Goal: Task Accomplishment & Management: Use online tool/utility

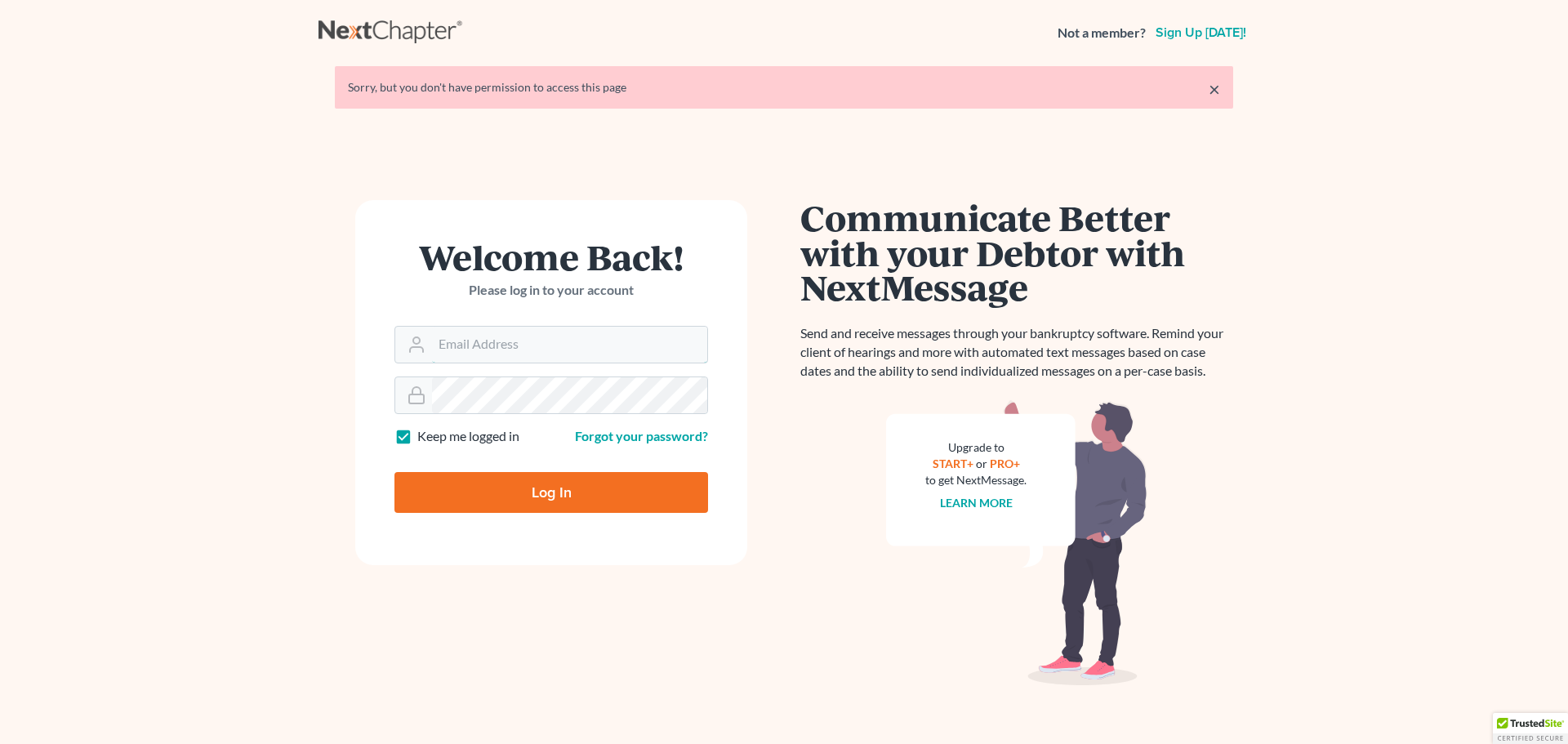
type input "[EMAIL_ADDRESS][DOMAIN_NAME]"
click at [531, 485] on input "Log In" at bounding box center [551, 492] width 314 height 41
type input "Thinking..."
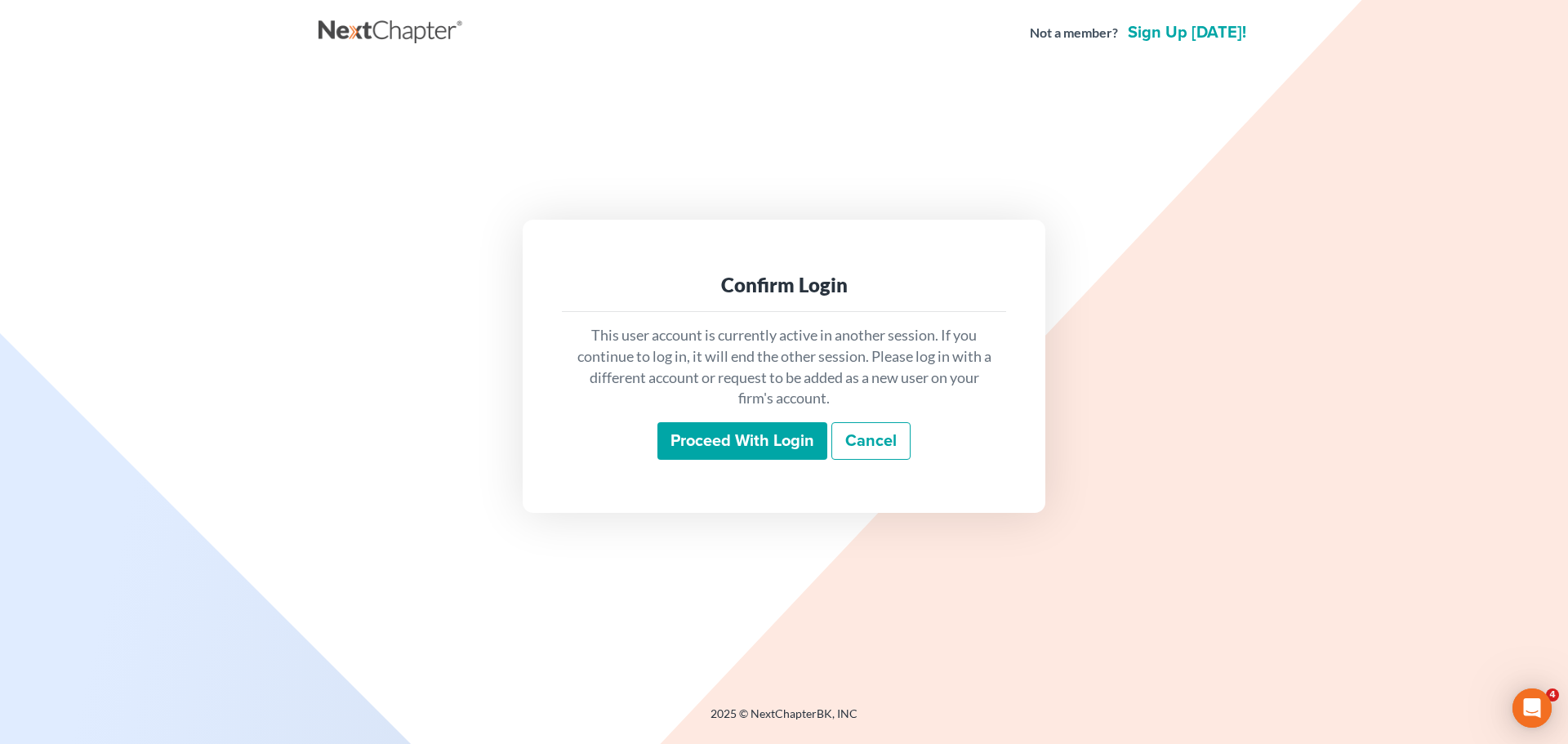
click at [702, 450] on input "Proceed with login" at bounding box center [742, 440] width 170 height 38
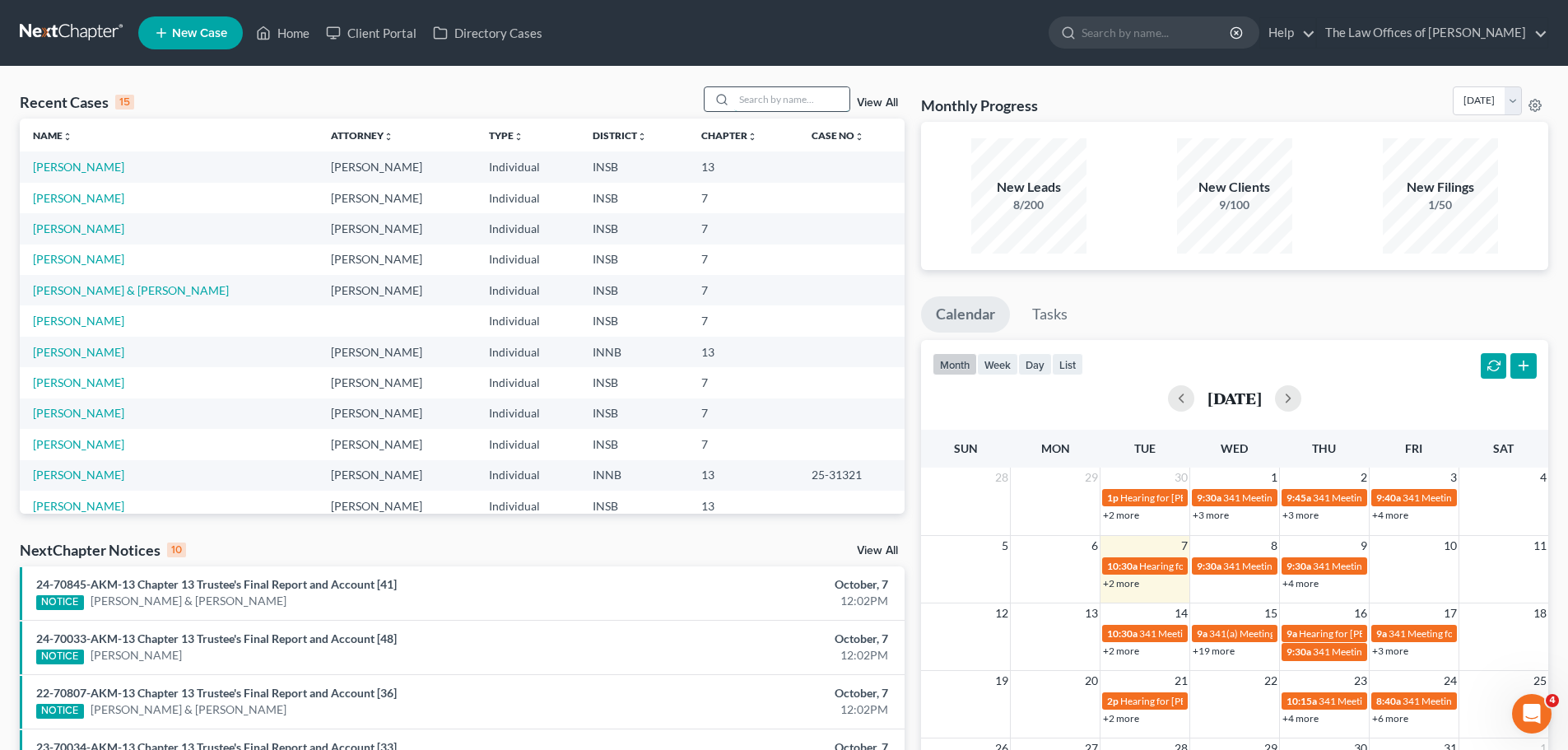
click at [758, 106] on input "search" at bounding box center [792, 100] width 115 height 24
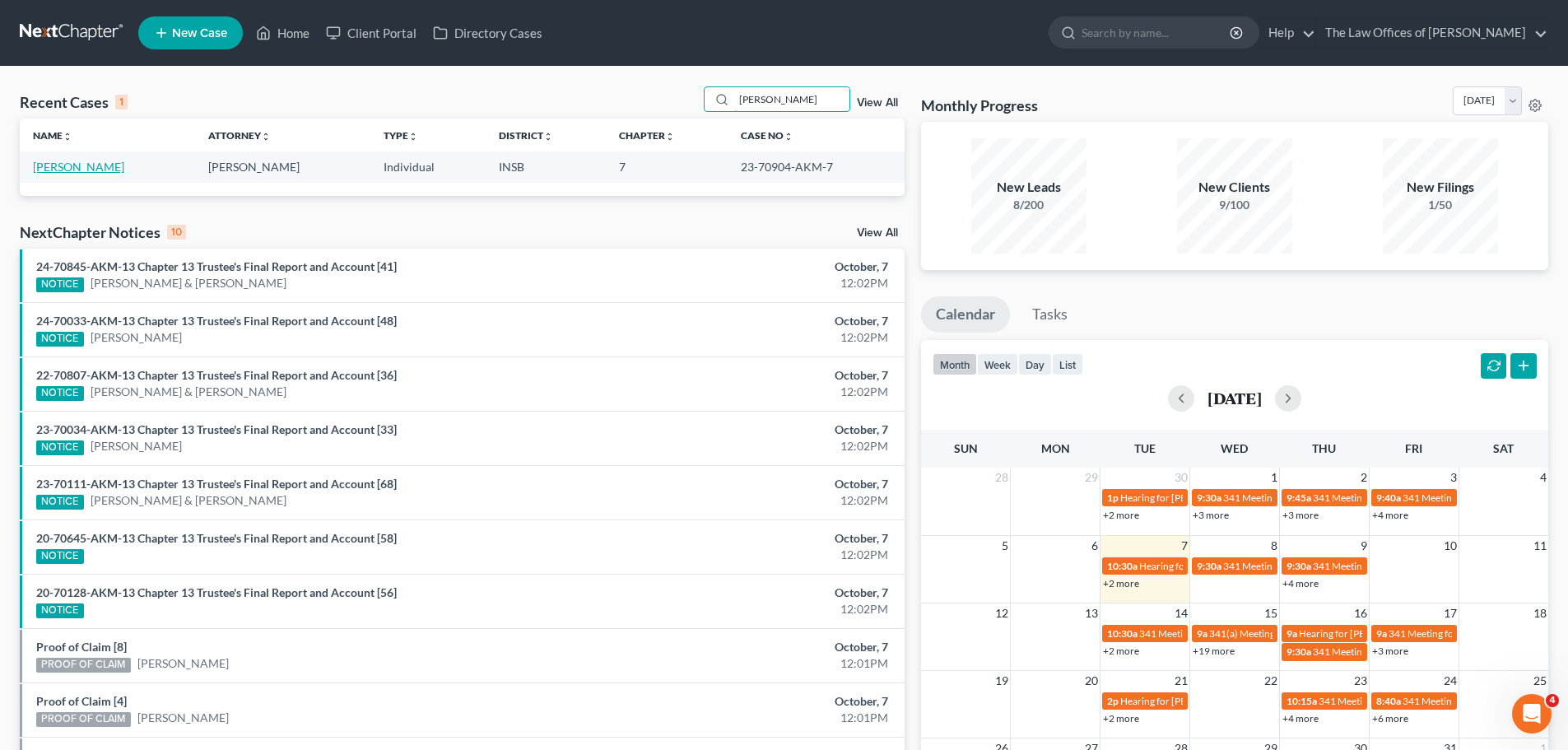
type input "[PERSON_NAME]"
click at [103, 169] on link "[PERSON_NAME]" at bounding box center [78, 167] width 91 height 14
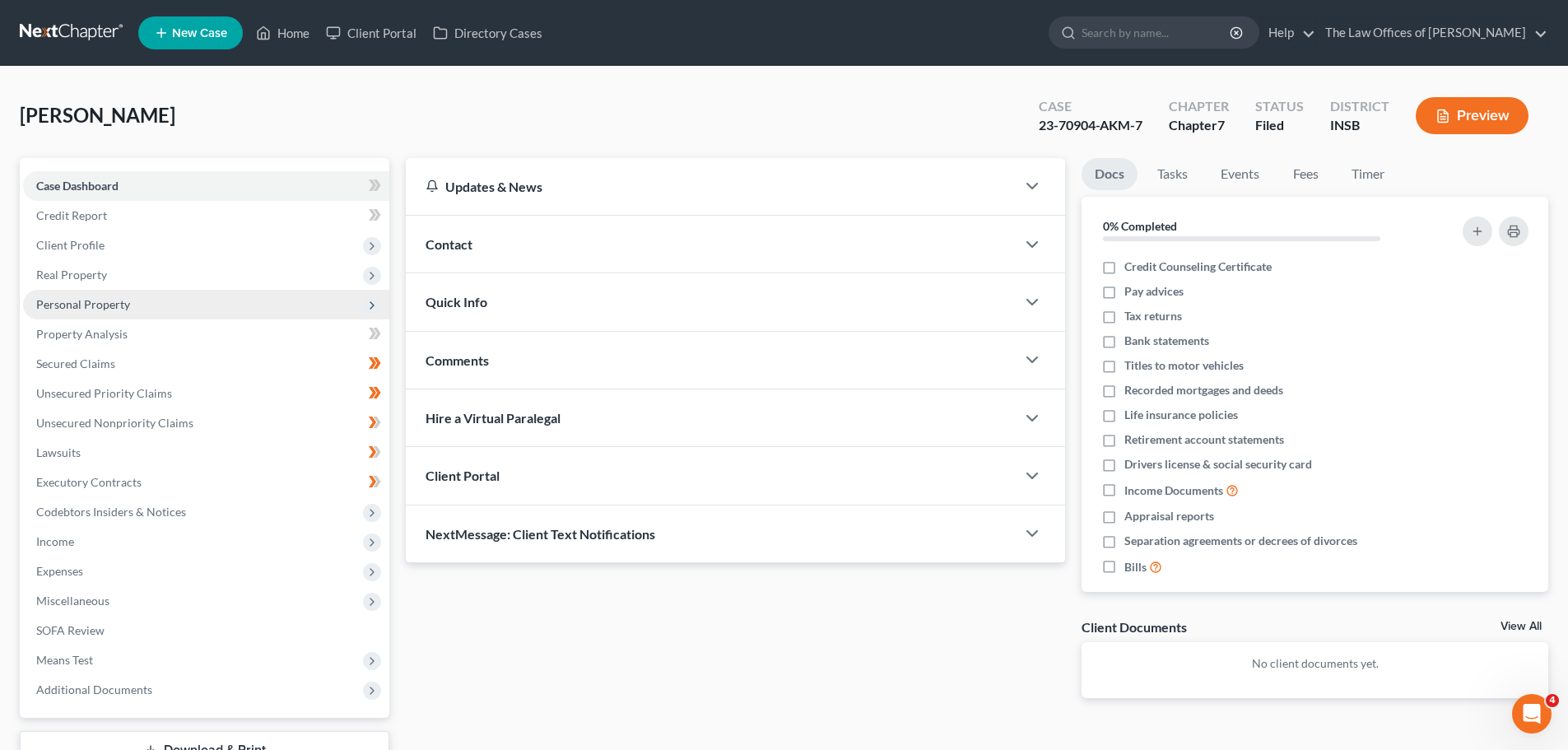
scroll to position [125, 0]
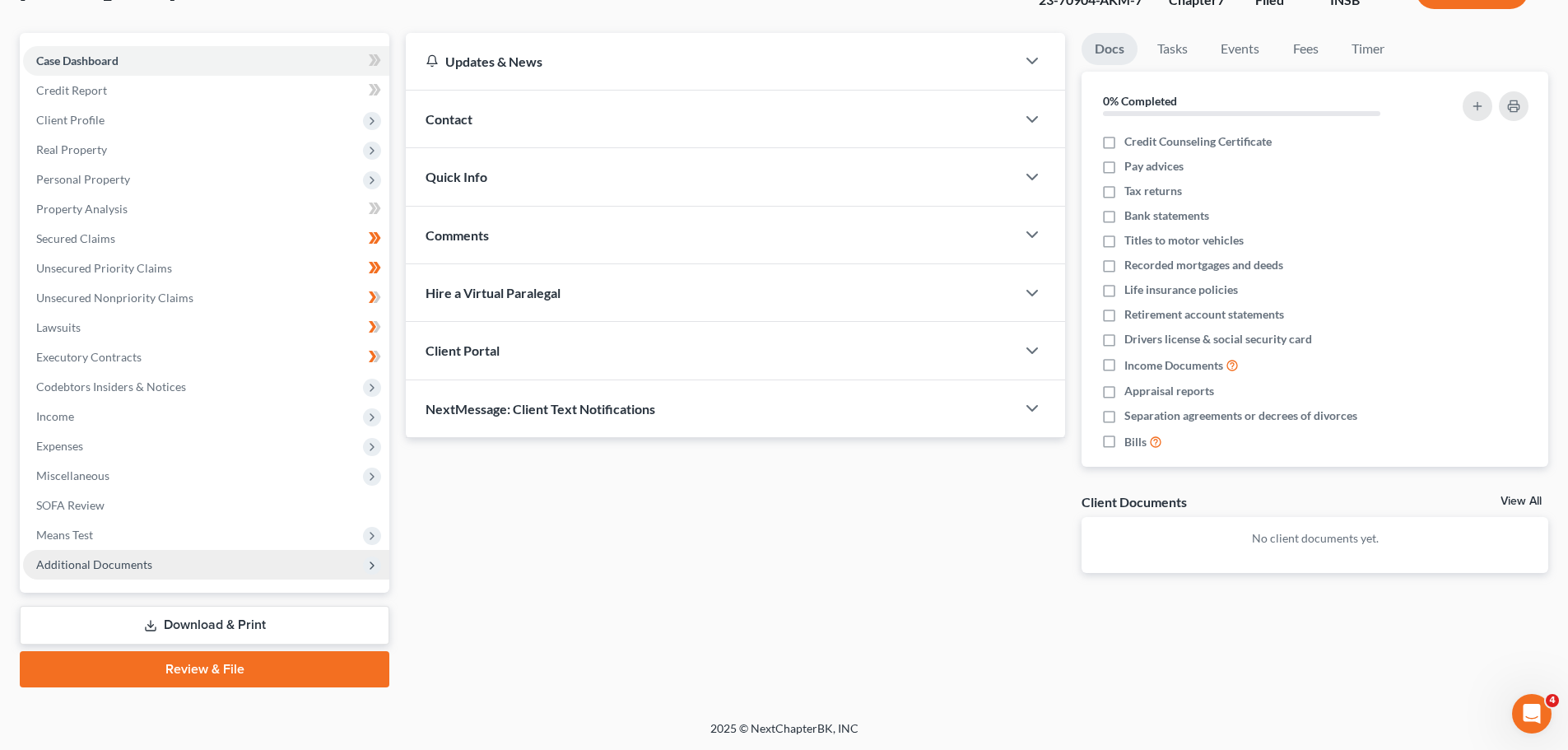
click at [119, 565] on span "Additional Documents" at bounding box center [94, 564] width 116 height 14
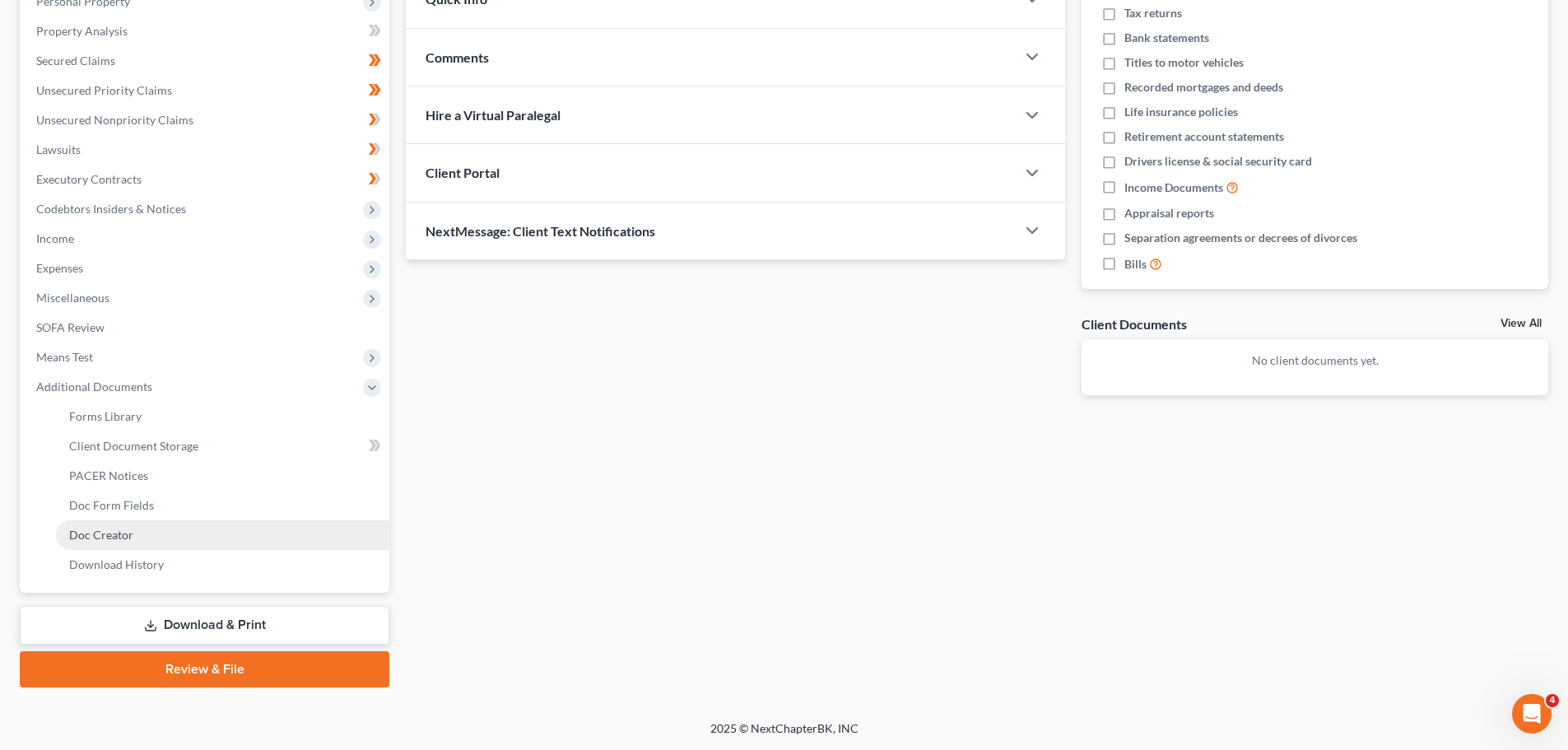
click at [151, 535] on link "Doc Creator" at bounding box center [222, 535] width 333 height 30
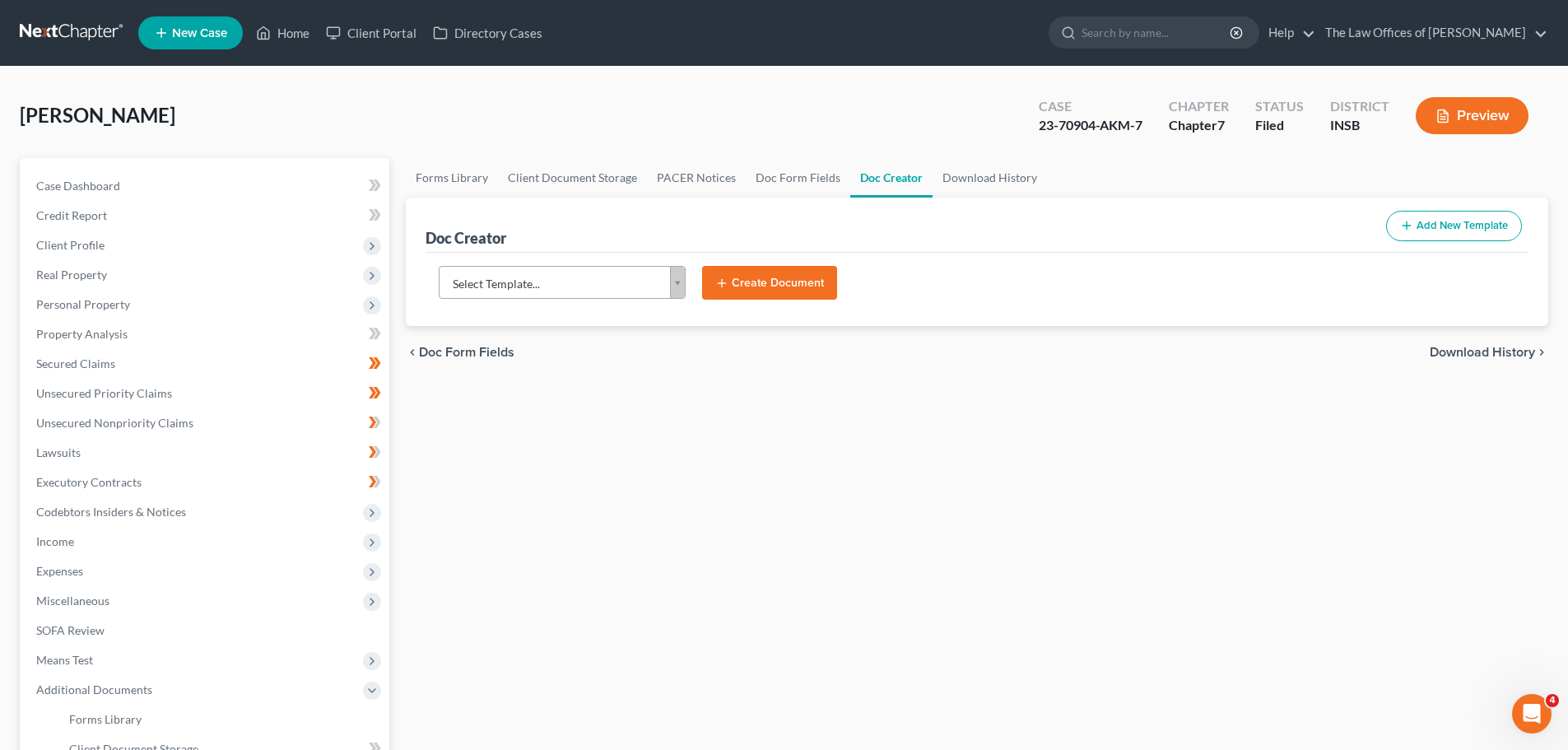
click at [673, 279] on body "Home New Case Client Portal Directory Cases The Law Offices of [PERSON_NAME] [E…" at bounding box center [784, 526] width 1568 height 1052
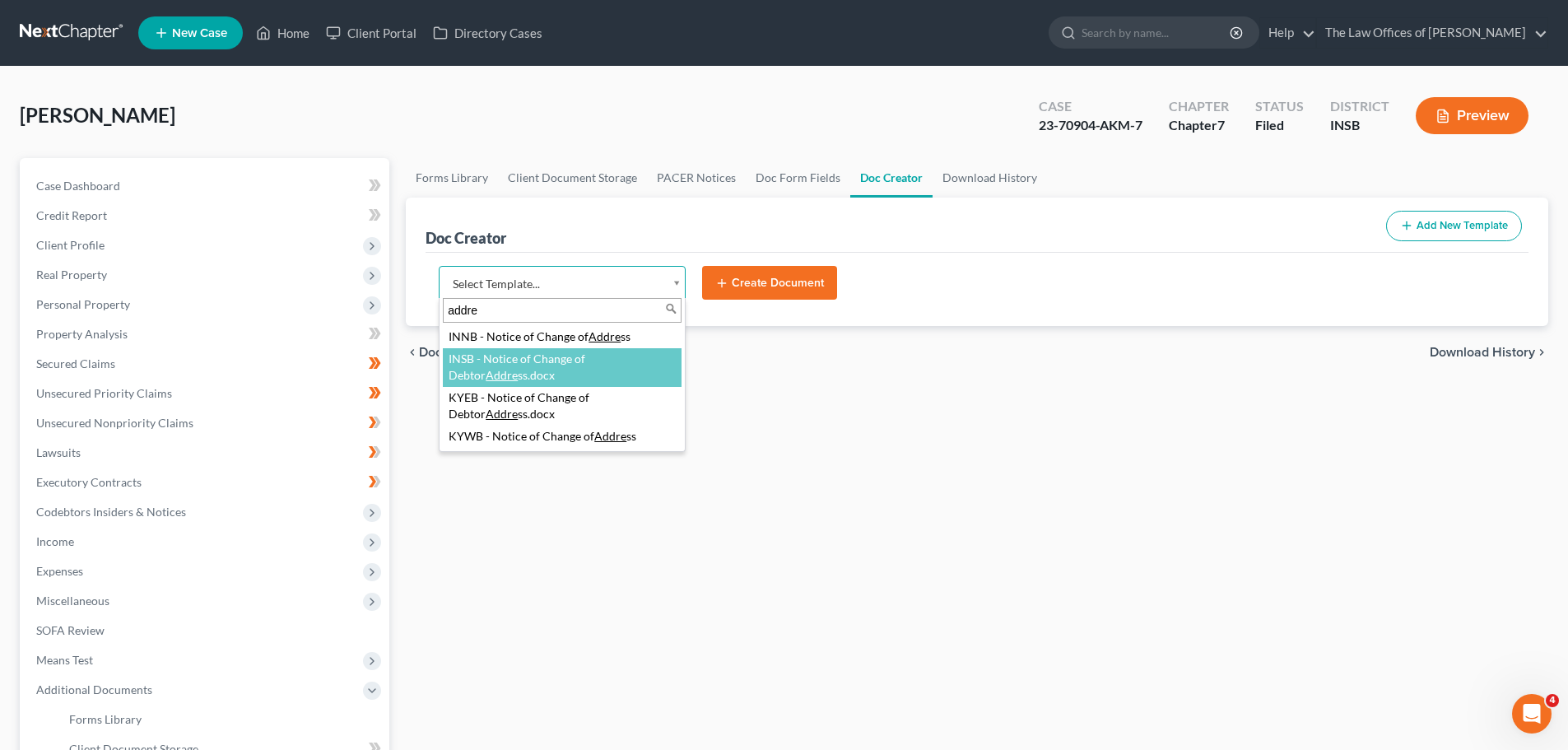
type input "addre"
select select "115079"
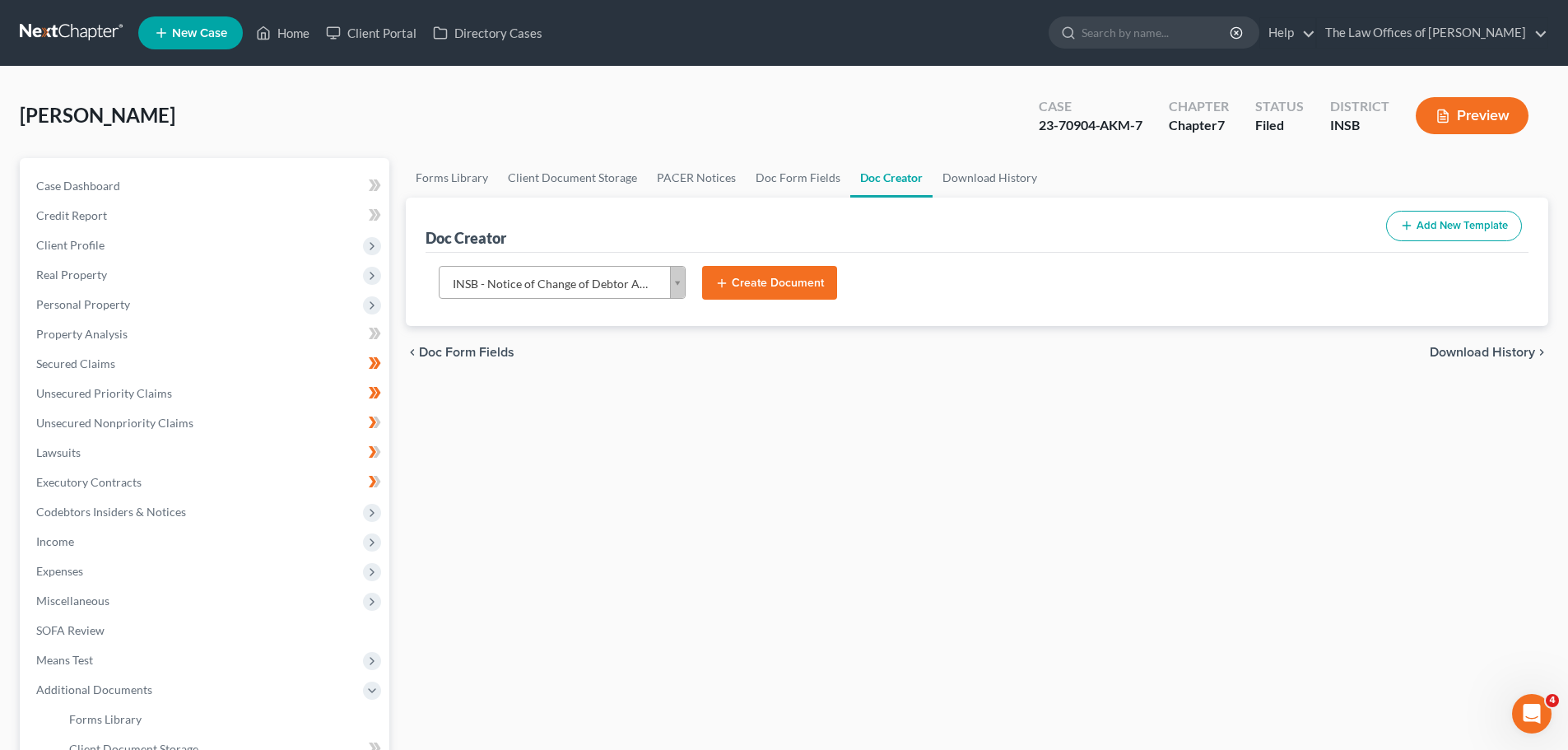
click at [753, 281] on button "Create Document" at bounding box center [769, 283] width 135 height 34
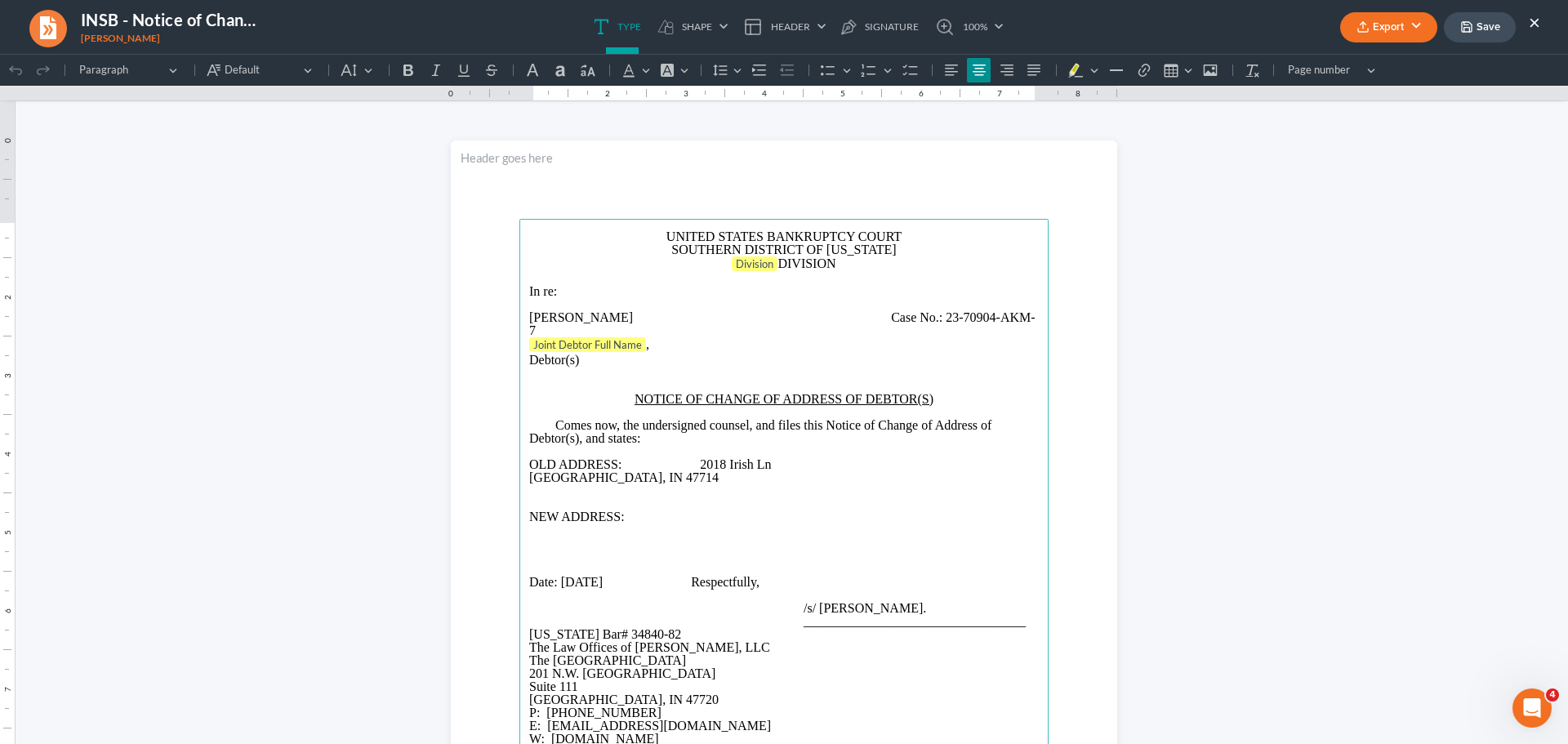
click at [747, 271] on p "Division DIVISION" at bounding box center [784, 265] width 510 height 17
click at [747, 269] on span "Division" at bounding box center [754, 264] width 38 height 13
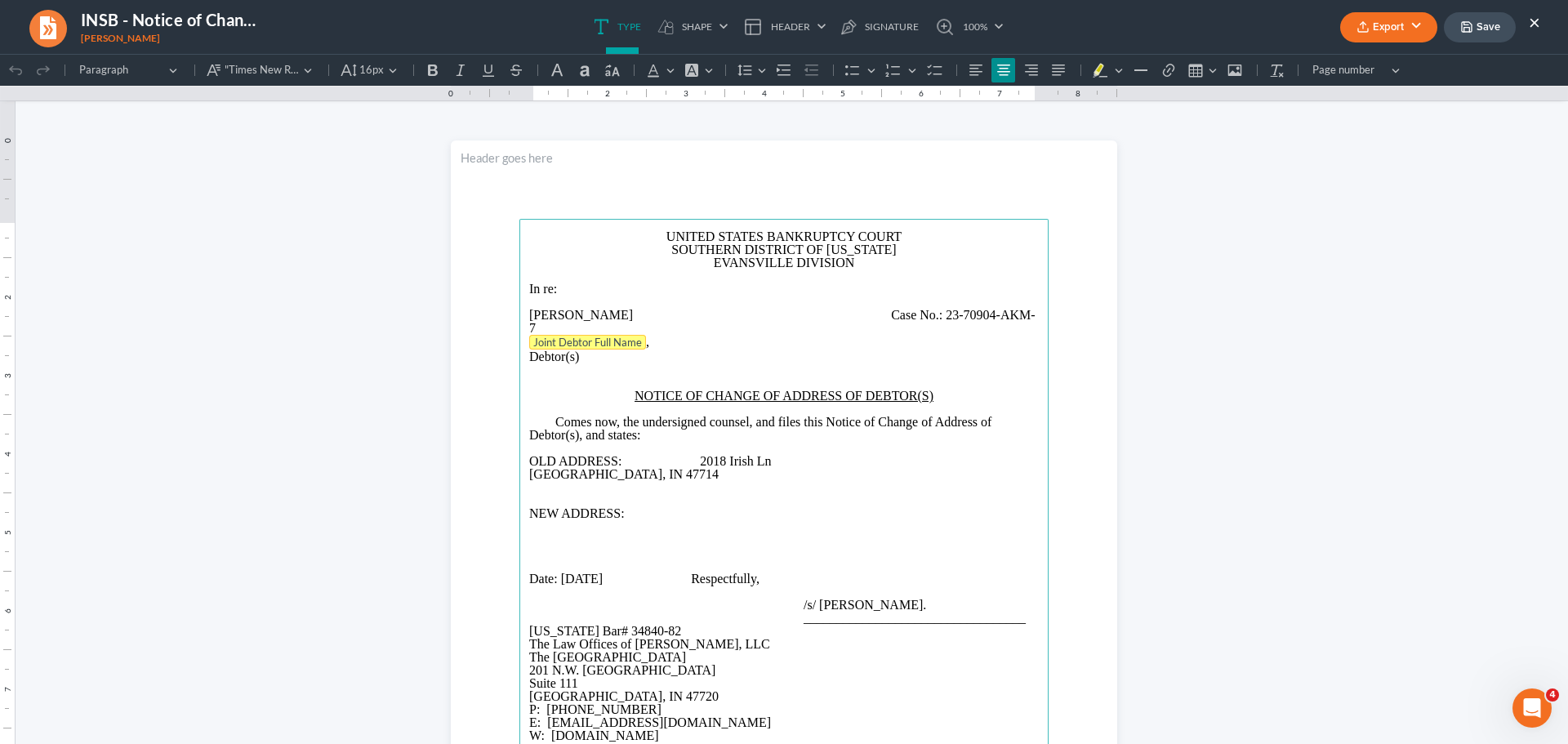
click at [611, 341] on tag "Joint Debtor Full Name" at bounding box center [587, 342] width 116 height 15
click at [917, 309] on span "Case No.:" at bounding box center [917, 314] width 52 height 14
click at [911, 312] on span "Case No.:" at bounding box center [917, 314] width 52 height 14
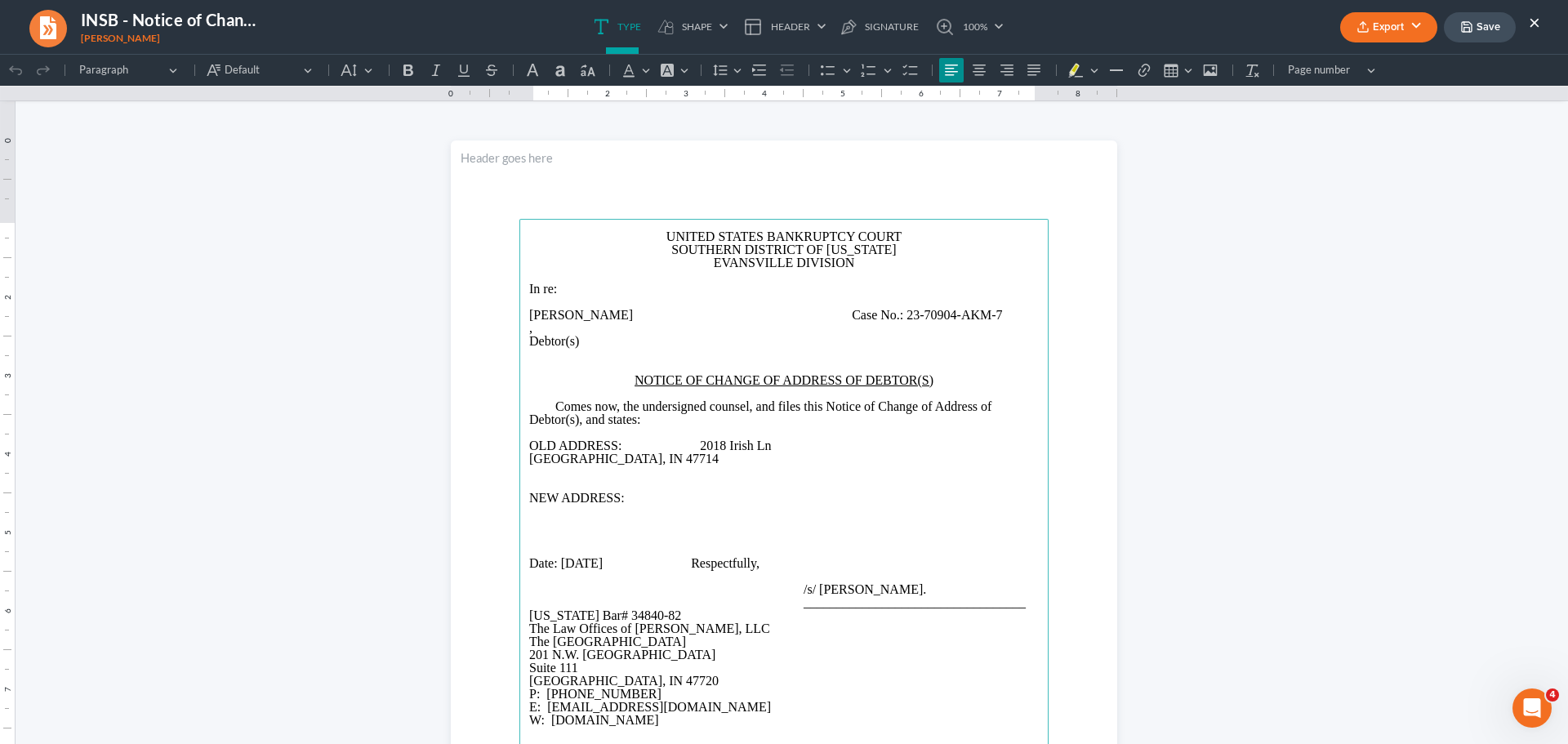
click at [549, 329] on p "," at bounding box center [784, 328] width 510 height 13
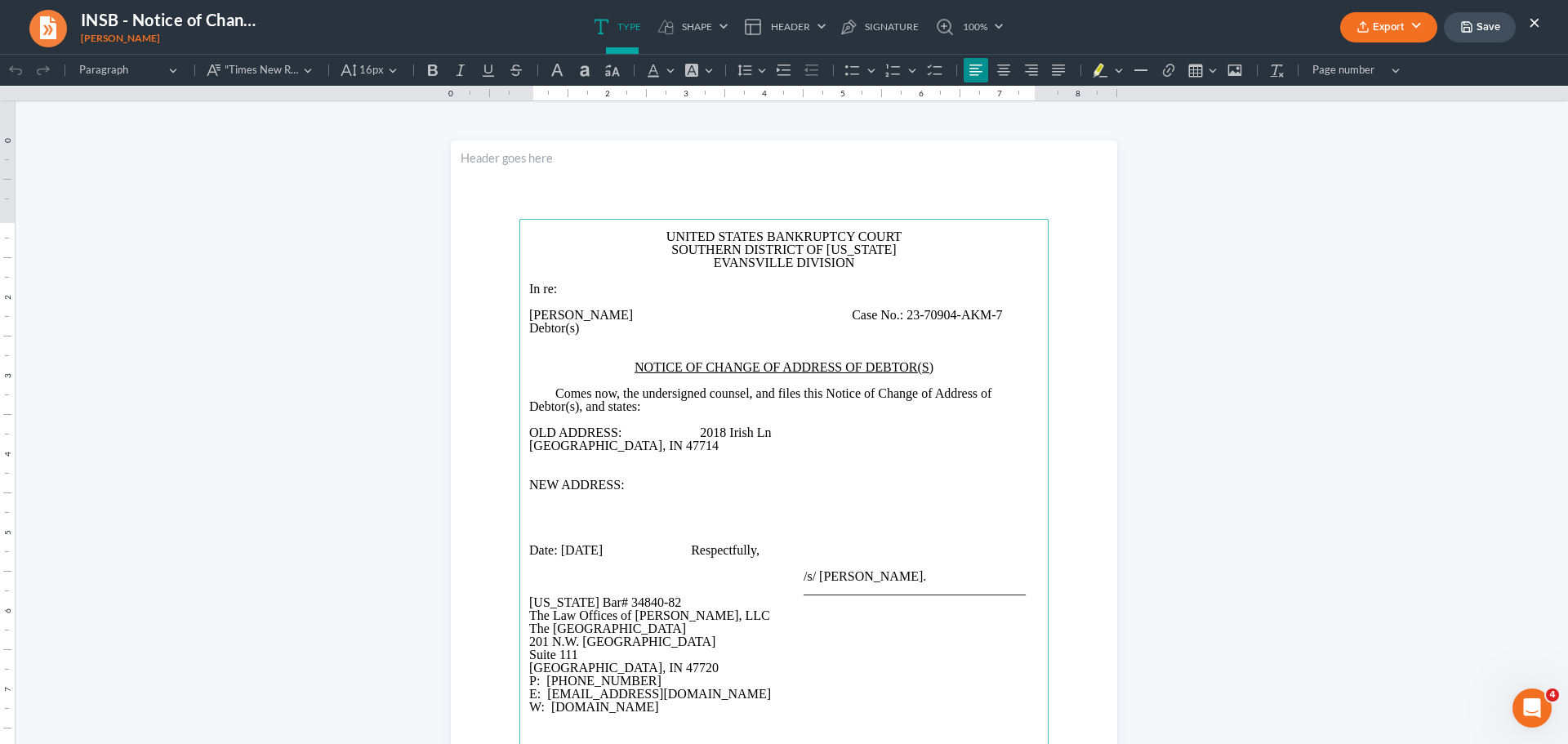
click at [656, 312] on span "Rich Text Editor, page-0-main" at bounding box center [705, 314] width 138 height 14
click at [520, 448] on main "UNITED STATES BANKRUPTCY COURT SOUTHERN DISTRICT OF [US_STATE] EVANSVILLE DIVIS…" at bounding box center [784, 571] width 529 height 705
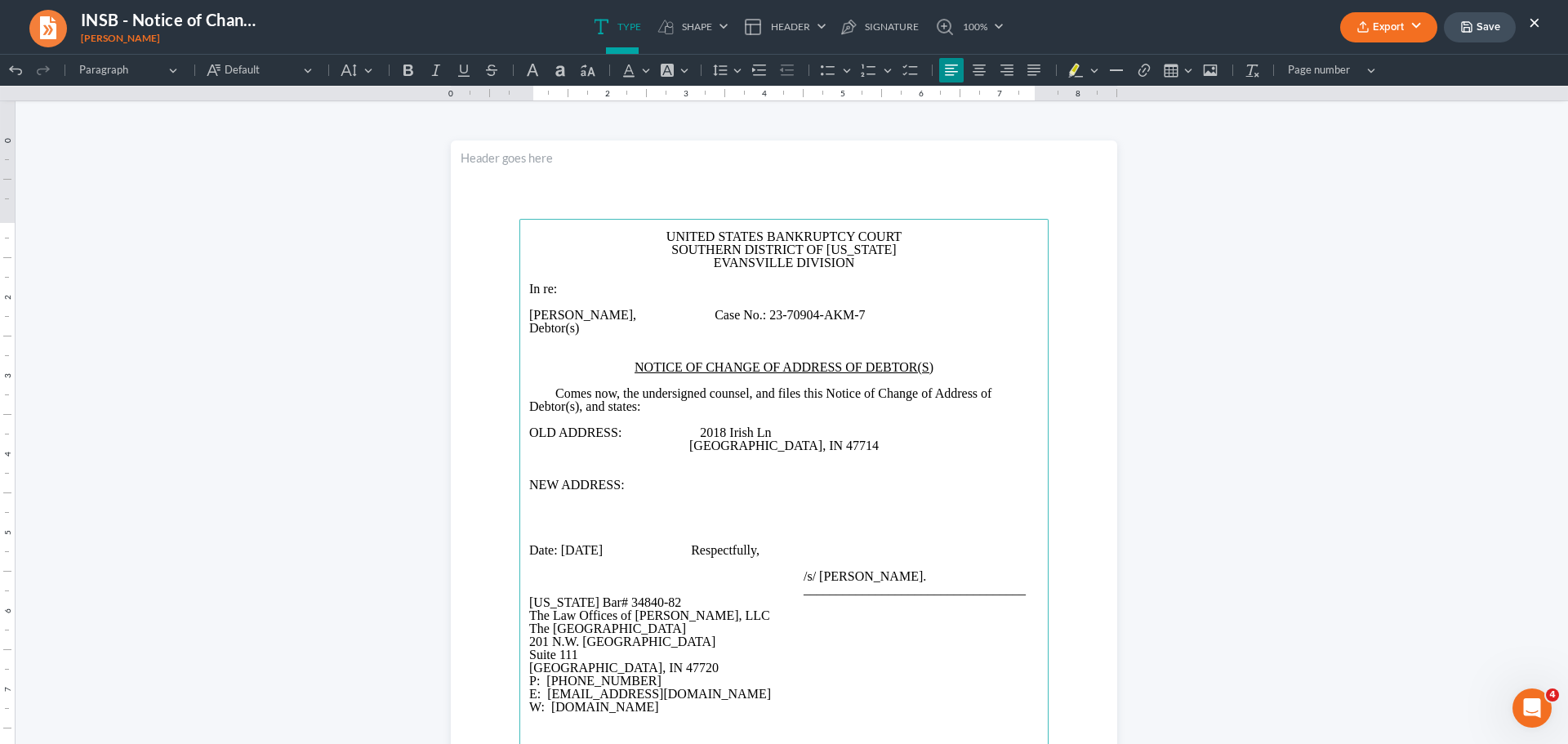
click at [656, 485] on p "NEW ADDRESS:" at bounding box center [784, 485] width 510 height 13
click at [691, 554] on span "Rich Text Editor, page-0-main" at bounding box center [671, 550] width 39 height 13
click at [760, 546] on span "Respectfully," at bounding box center [725, 549] width 68 height 14
click at [760, 544] on span "Respectfully," at bounding box center [725, 549] width 68 height 14
click at [714, 490] on main "UNITED STATES BANKRUPTCY COURT SOUTHERN DISTRICT OF [US_STATE] EVANSVILLE DIVIS…" at bounding box center [784, 571] width 529 height 705
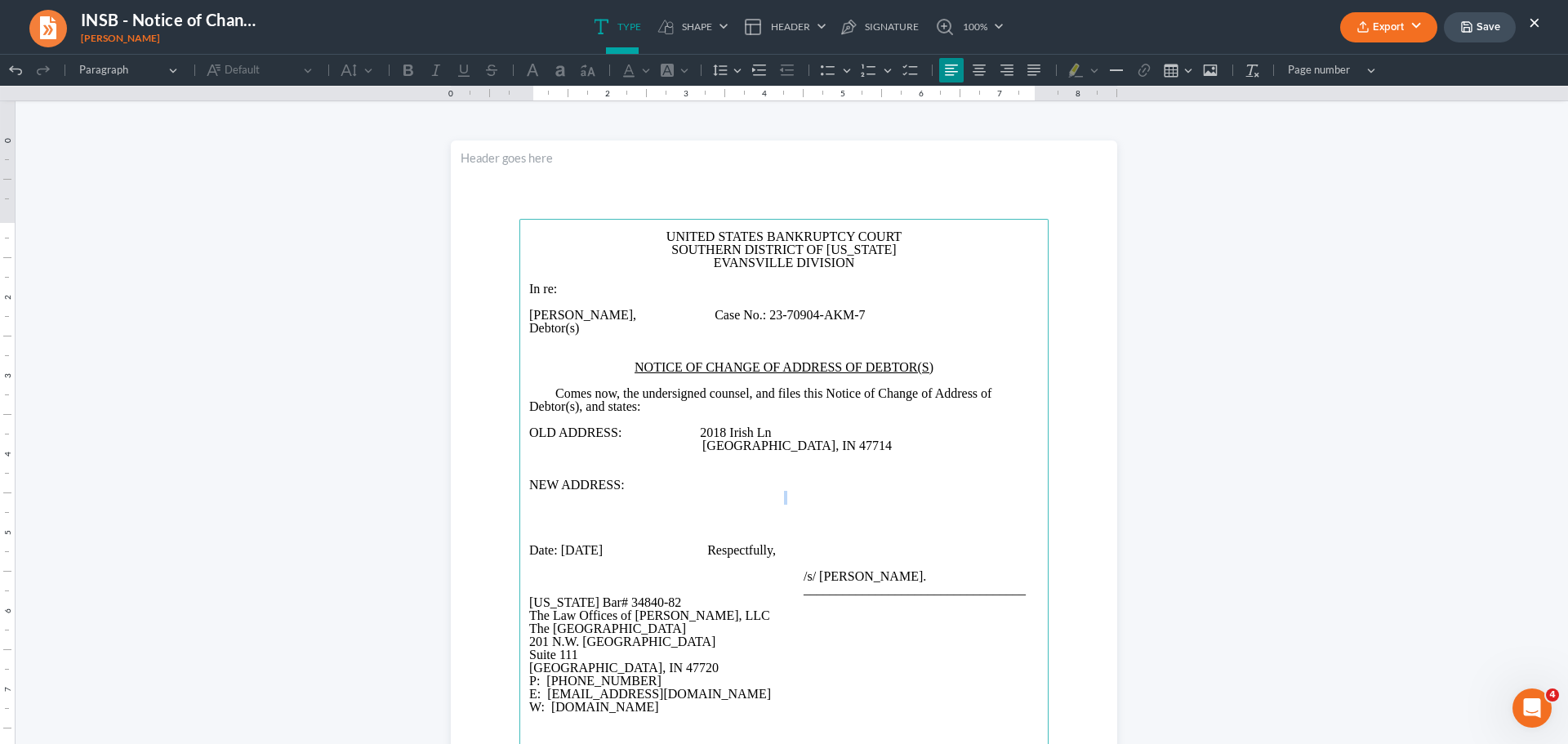
click at [713, 487] on p "NEW ADDRESS:" at bounding box center [784, 485] width 510 height 13
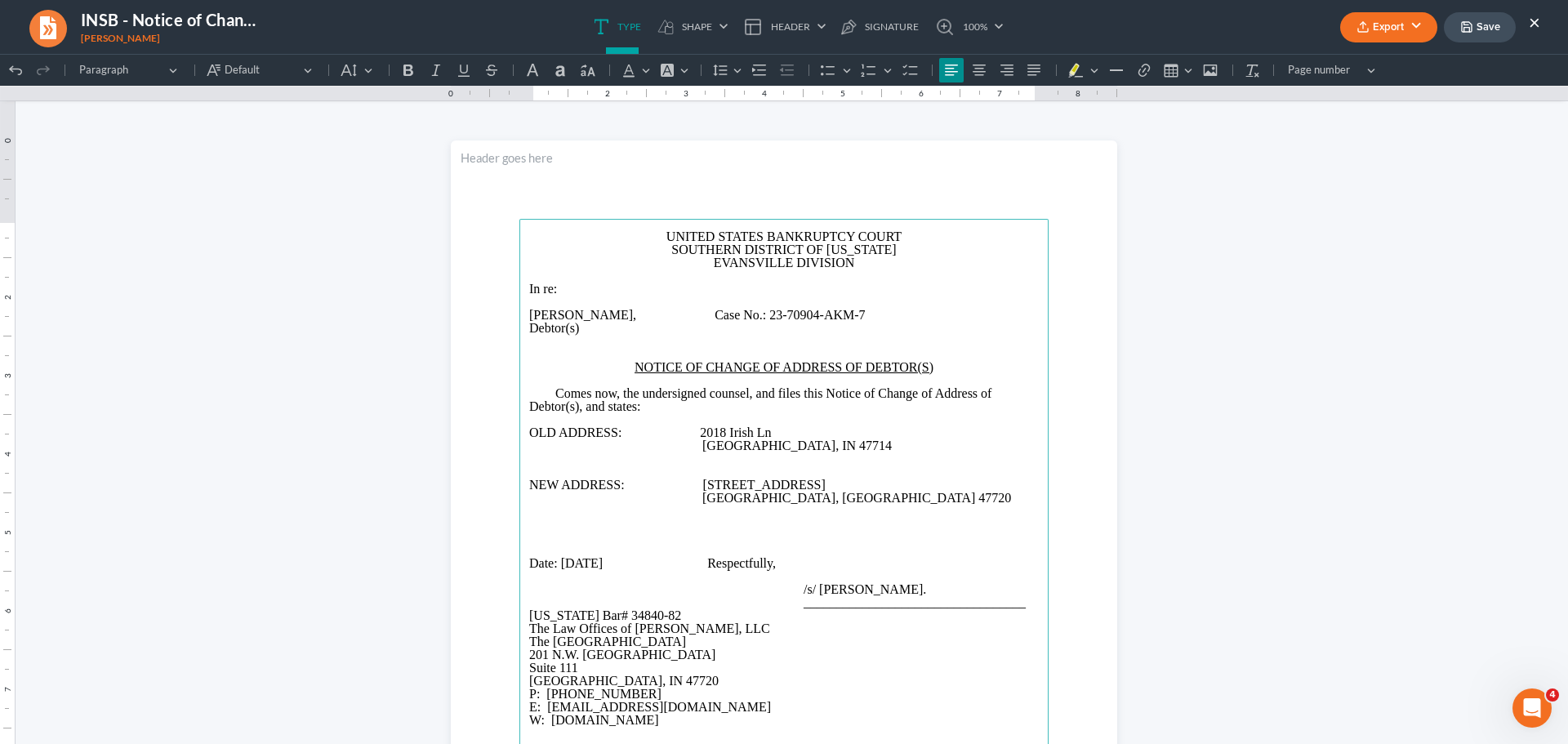
click at [1489, 25] on button "Save" at bounding box center [1480, 27] width 72 height 30
click at [1383, 30] on button "Export" at bounding box center [1388, 27] width 97 height 30
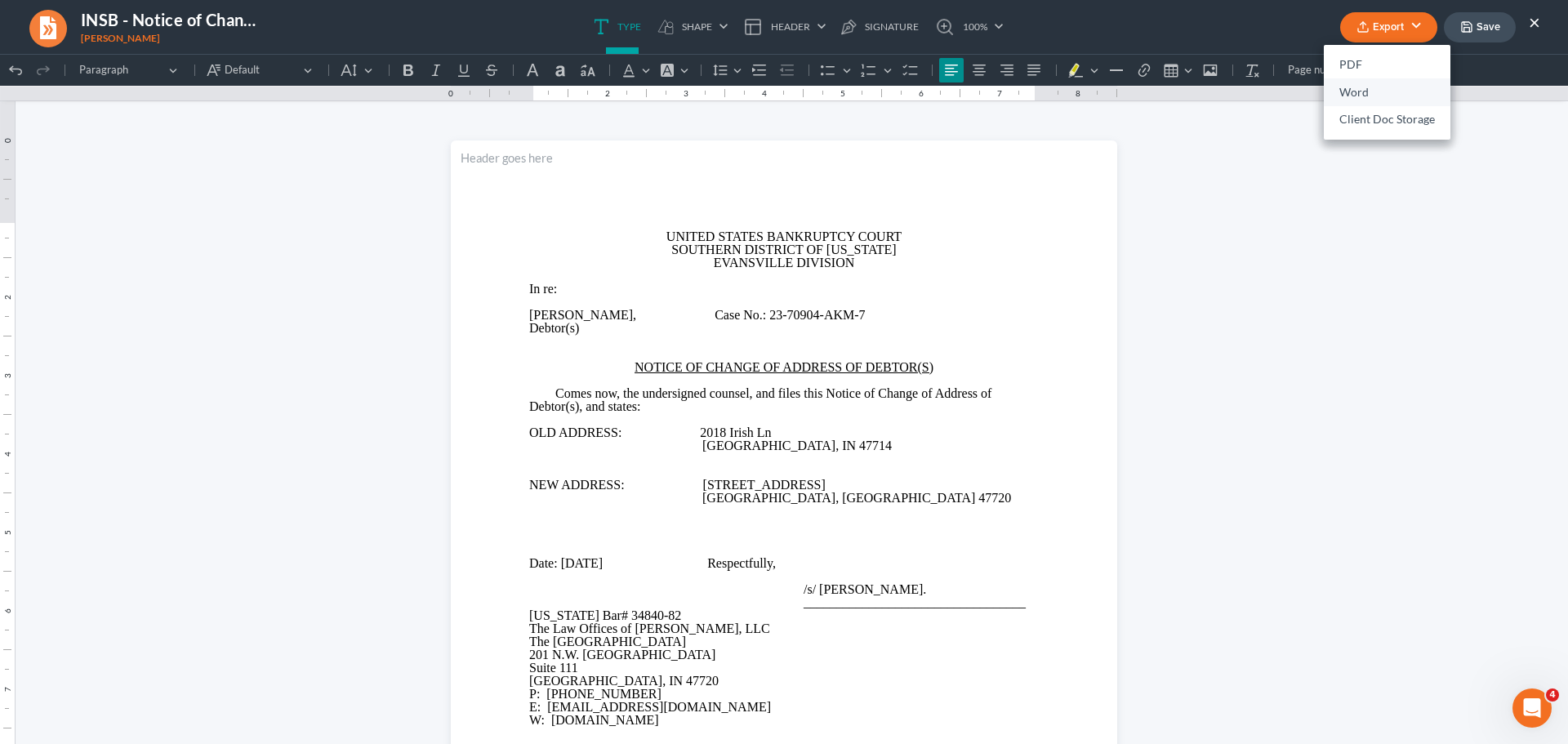
click at [1374, 92] on link "Word" at bounding box center [1387, 92] width 127 height 28
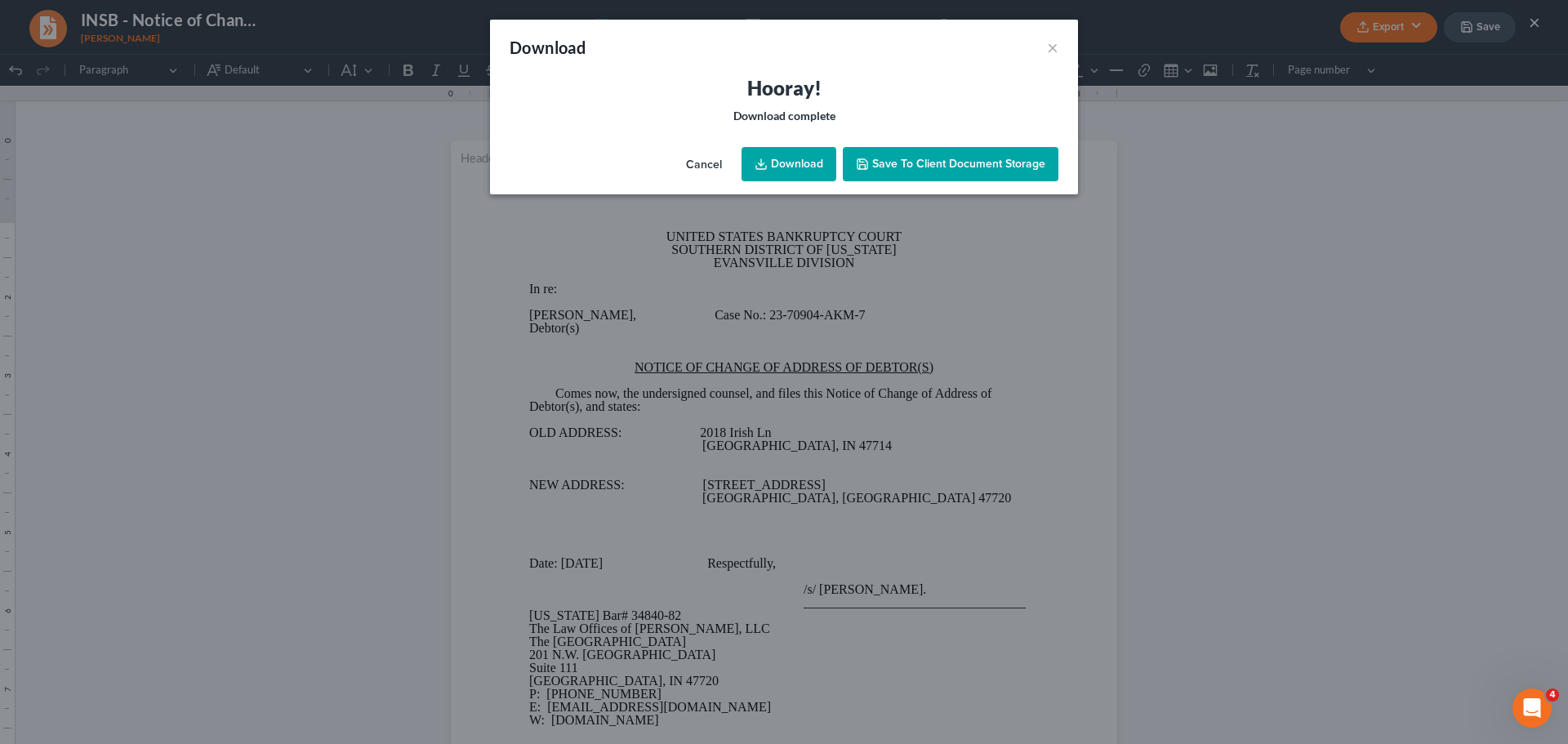
click at [1063, 49] on div "Download ×" at bounding box center [784, 47] width 588 height 55
click at [1050, 49] on button "×" at bounding box center [1053, 47] width 11 height 19
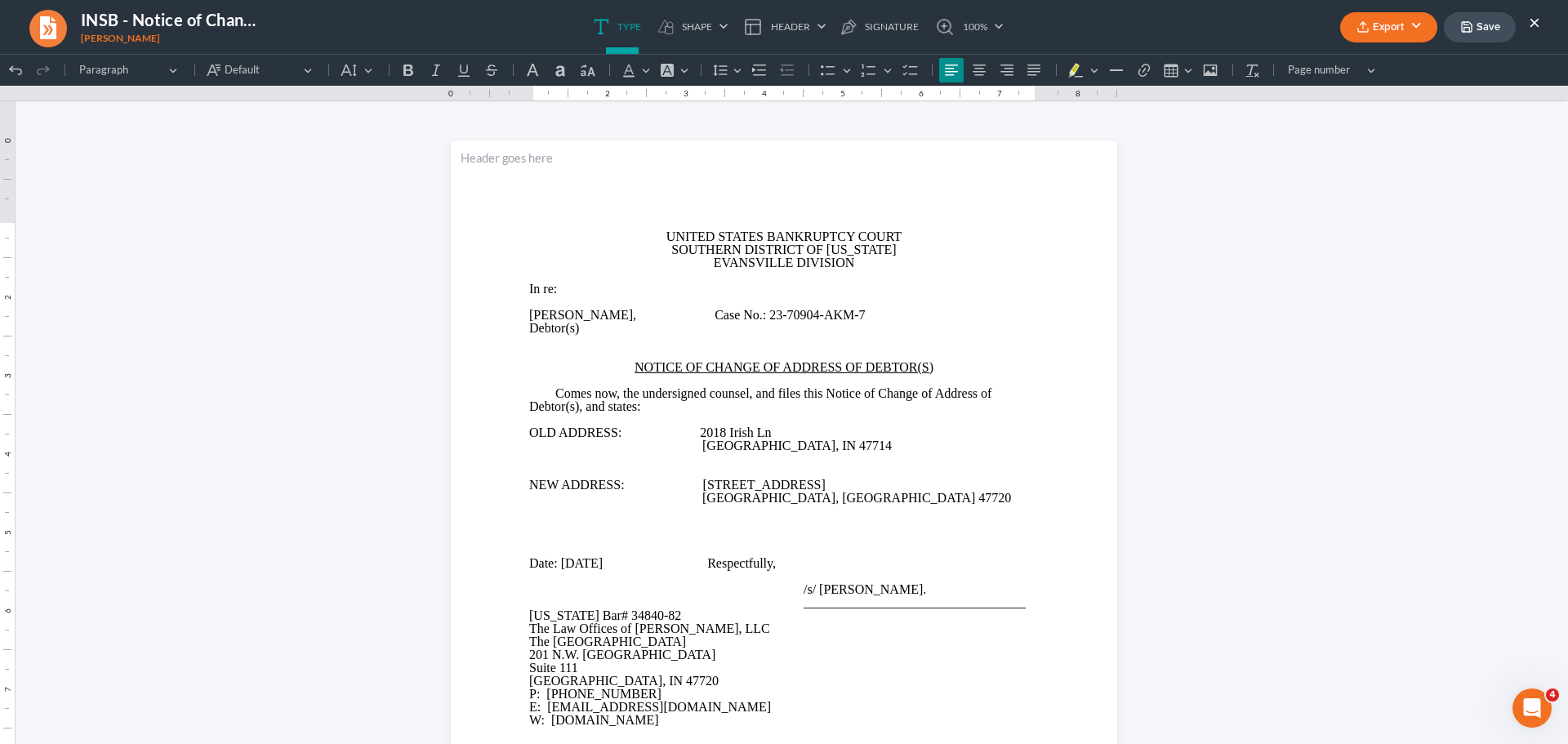
click at [1390, 22] on button "Export" at bounding box center [1388, 27] width 97 height 30
click at [1400, 118] on link "Client Doc Storage" at bounding box center [1387, 120] width 127 height 28
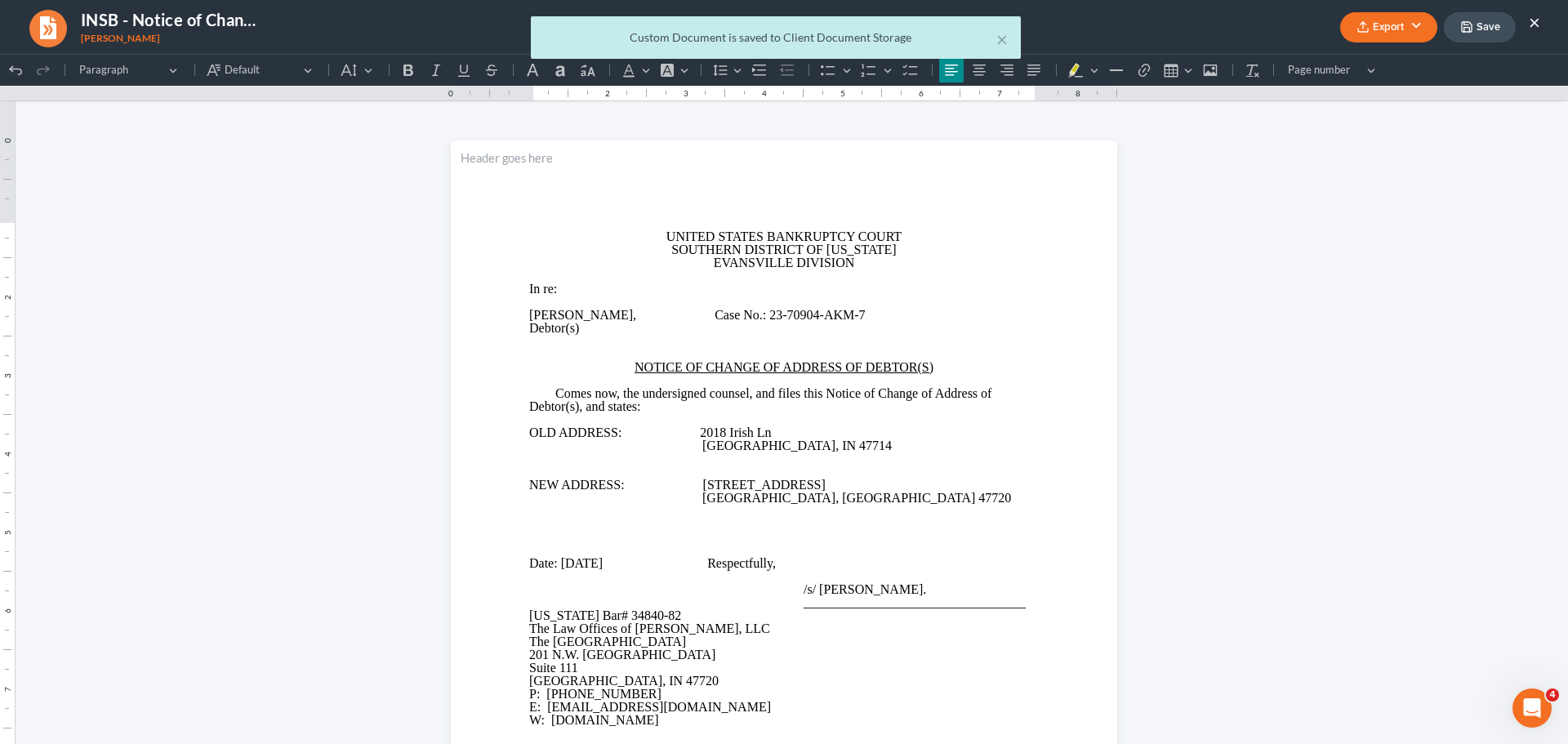
click at [1397, 23] on div "× Custom Document is saved to Client Document Storage" at bounding box center [776, 42] width 1568 height 51
click at [1007, 37] on div "× Custom Document is saved to Client Document Storage" at bounding box center [776, 38] width 490 height 42
click at [1006, 38] on button "×" at bounding box center [1002, 39] width 11 height 19
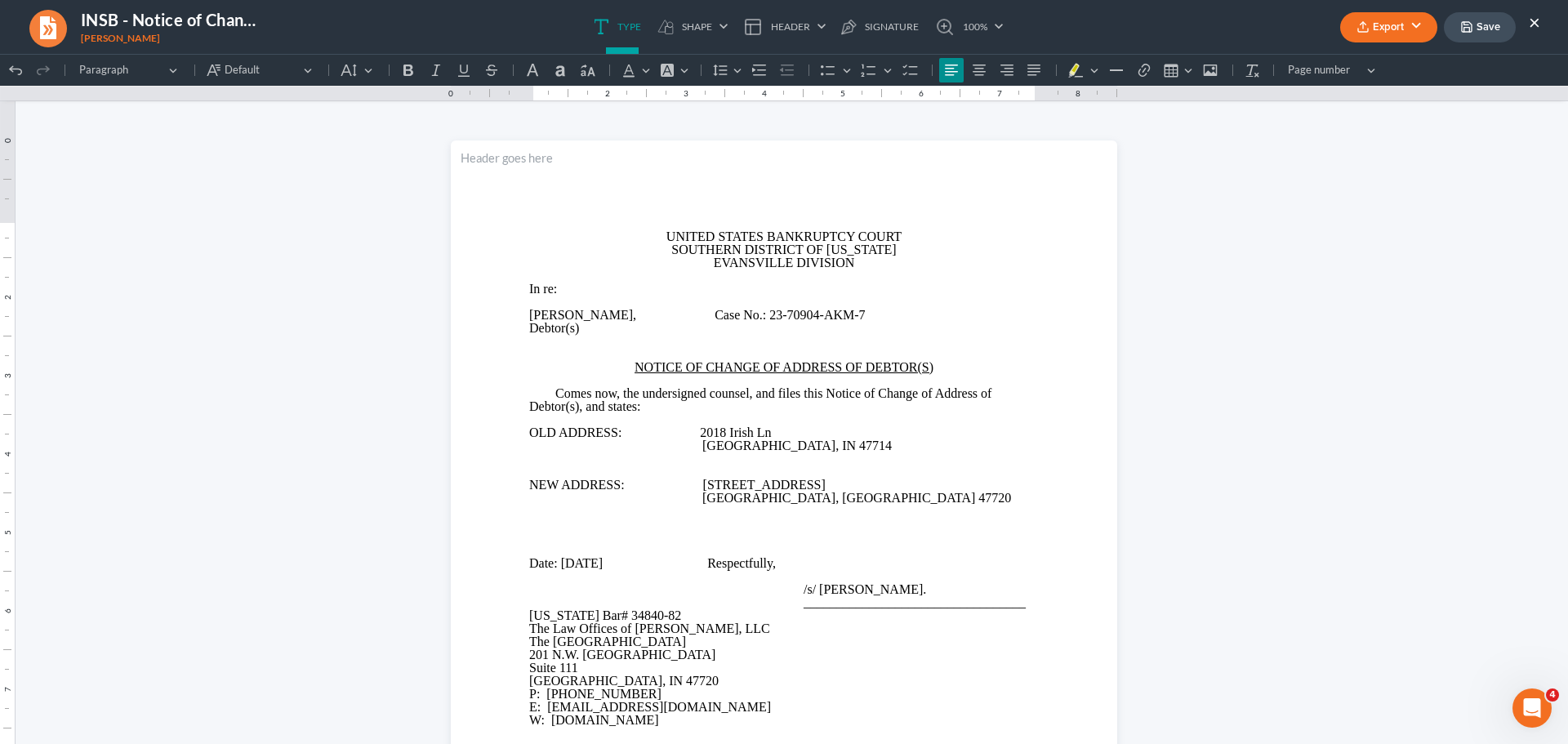
click at [1359, 18] on button "Export" at bounding box center [1388, 27] width 97 height 30
click at [1370, 52] on link "PDF" at bounding box center [1387, 66] width 127 height 28
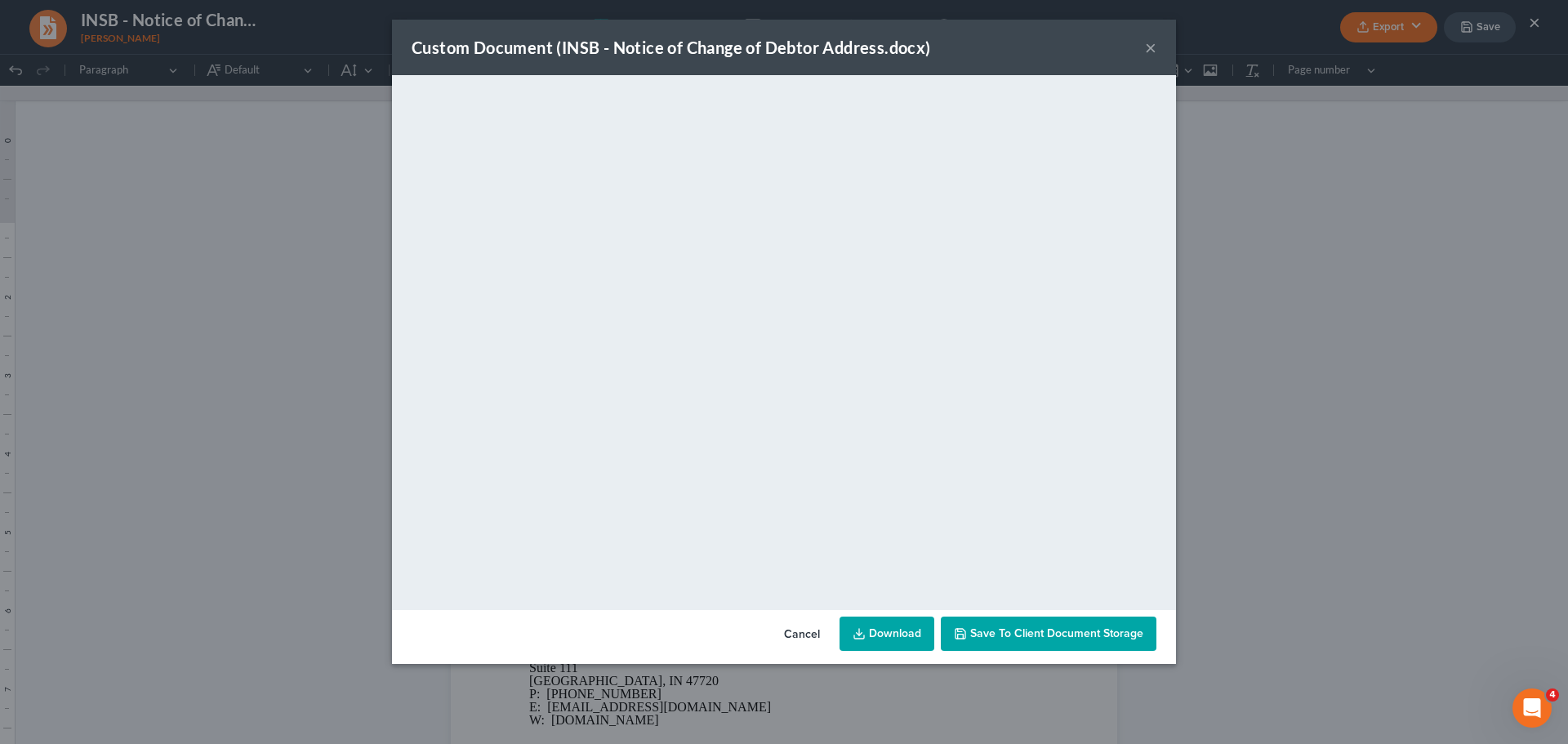
click at [923, 630] on link "Download" at bounding box center [887, 633] width 95 height 34
